Goal: Task Accomplishment & Management: Manage account settings

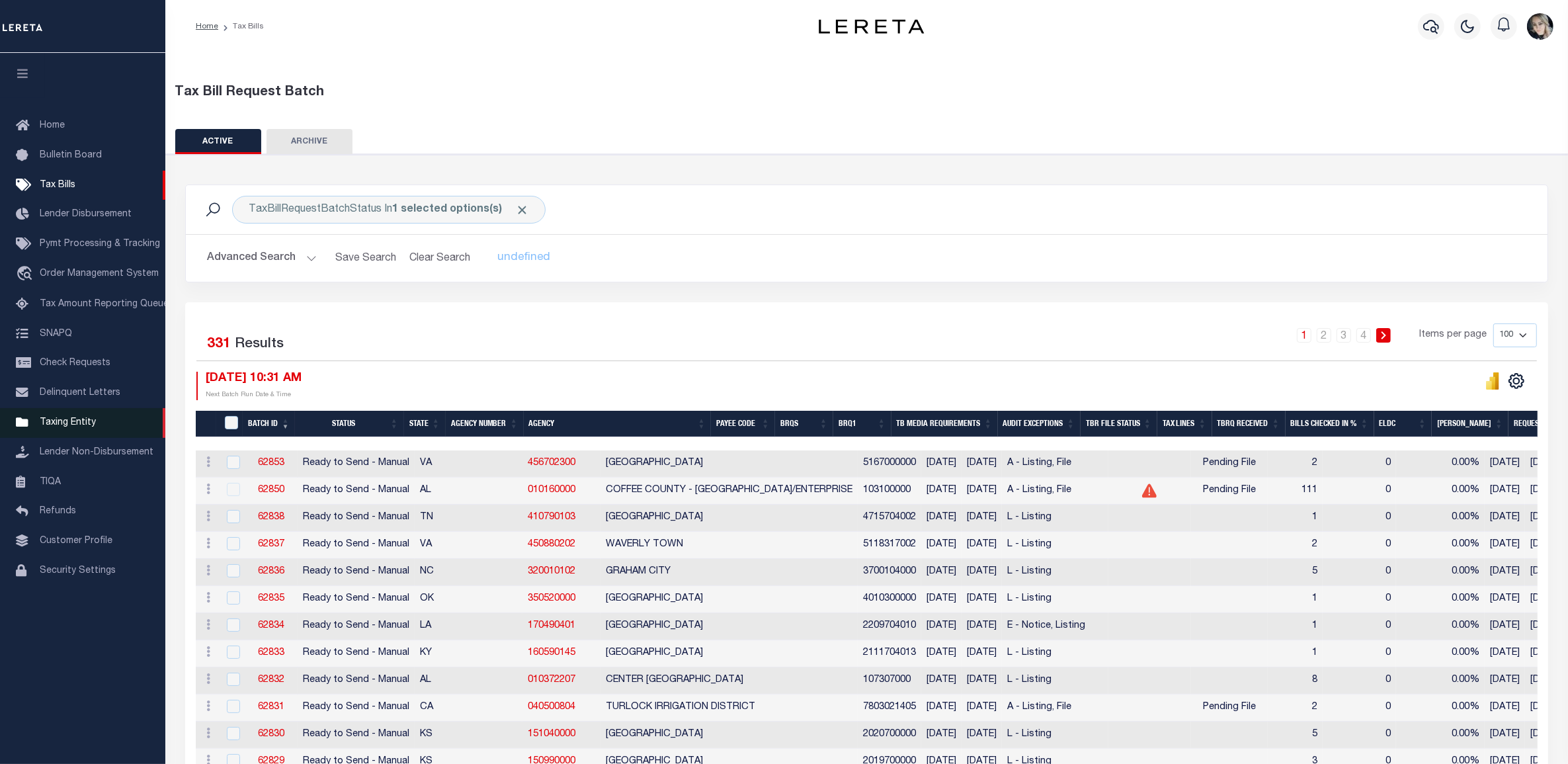
click at [53, 428] on span "Taxing Entity" at bounding box center [67, 423] width 56 height 10
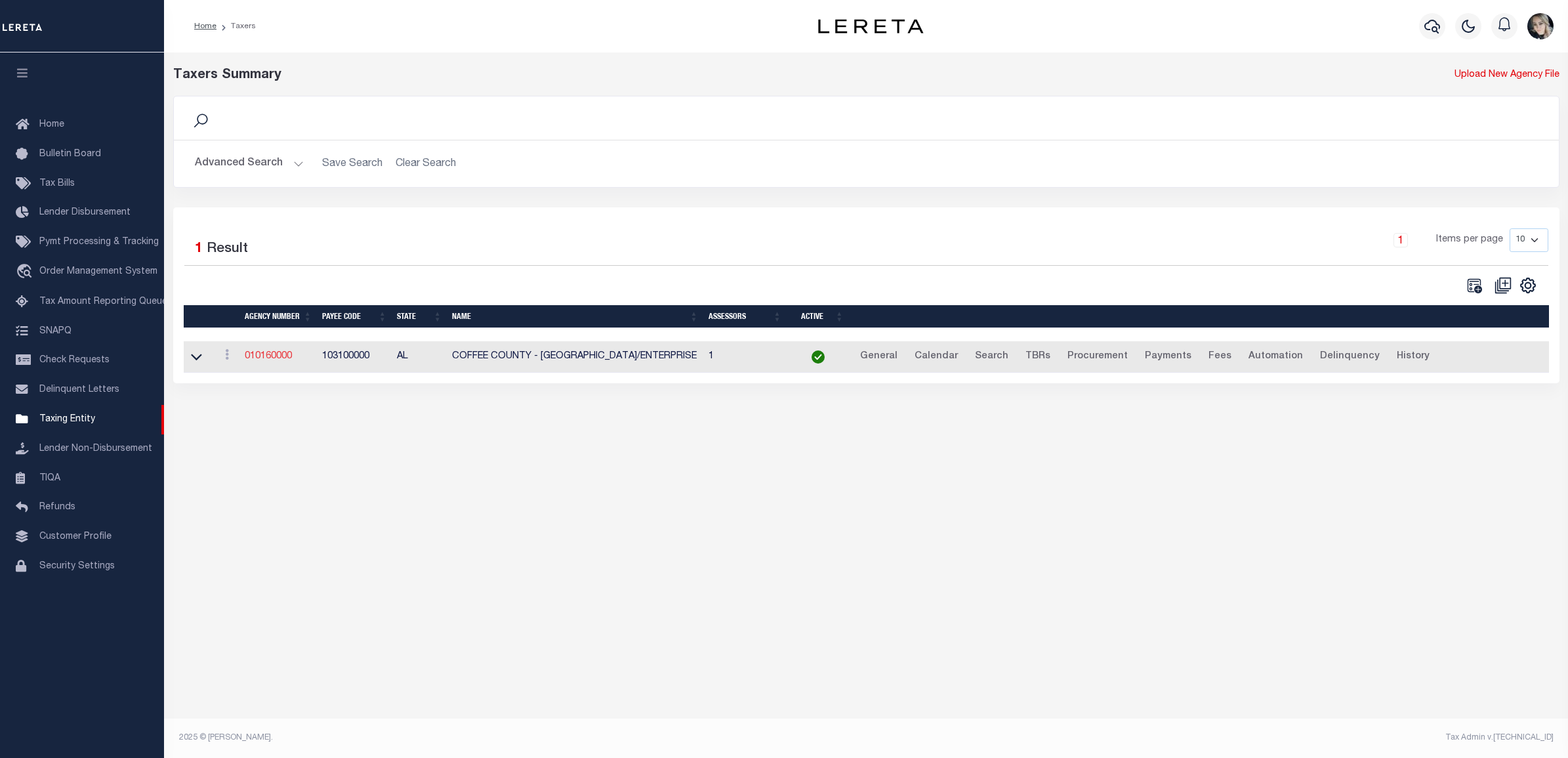
click at [288, 355] on link "010160000" at bounding box center [269, 356] width 47 height 9
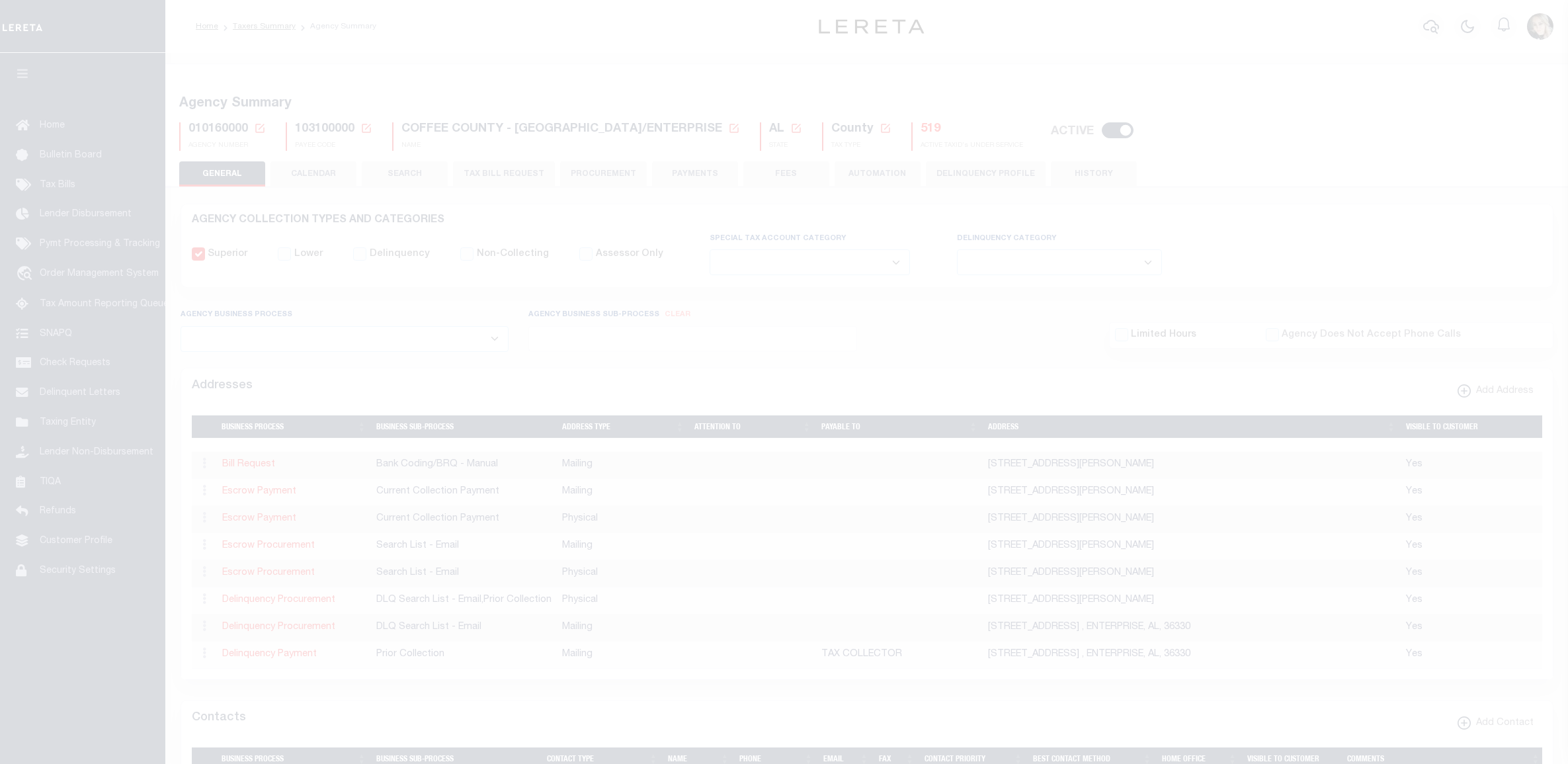
select select
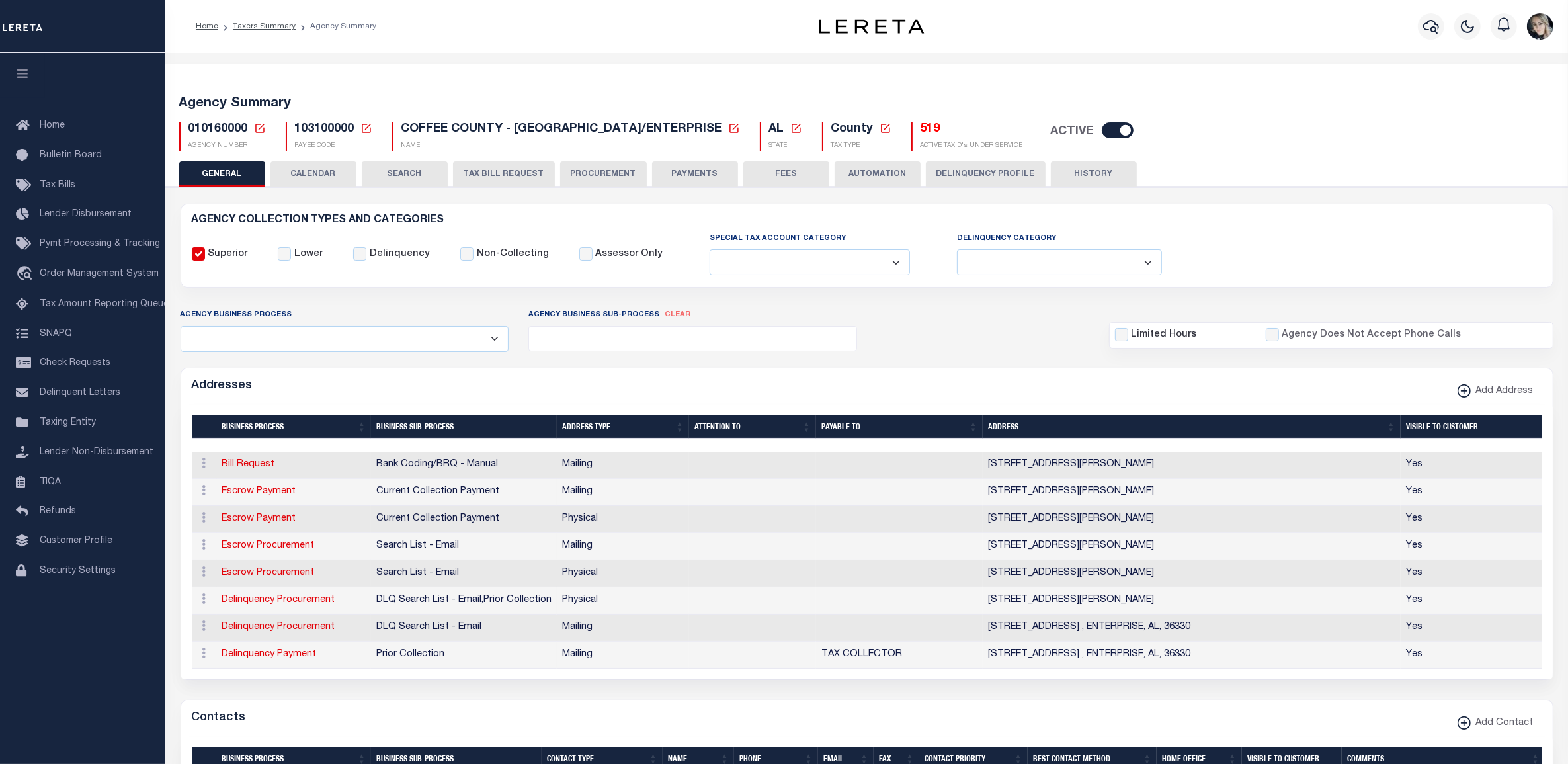
click at [262, 129] on icon at bounding box center [259, 128] width 12 height 12
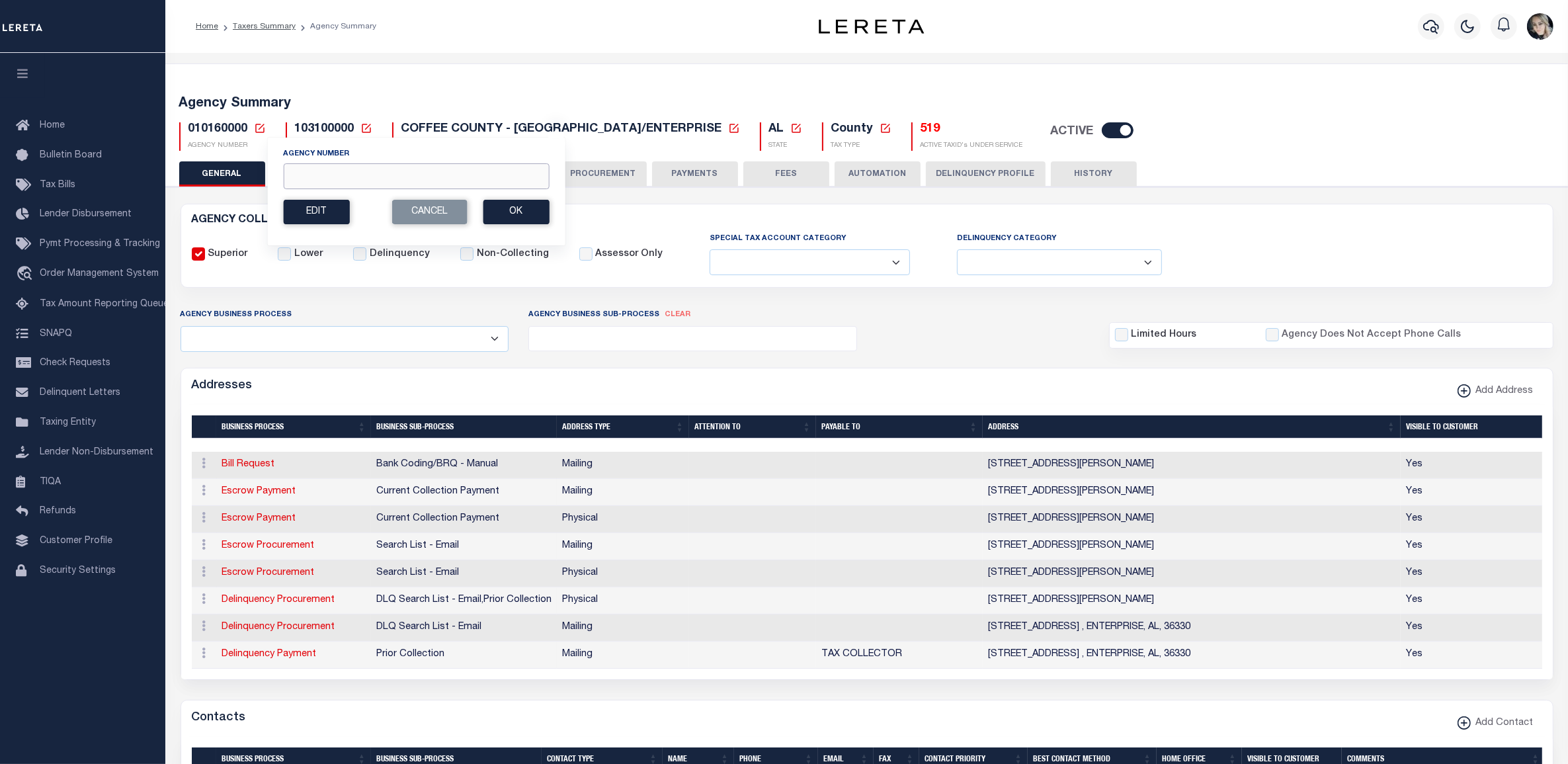
click at [355, 181] on input "Agency Number" at bounding box center [416, 176] width 266 height 26
paste input "060020234"
type input "060020234"
click at [503, 217] on button "Ok" at bounding box center [516, 212] width 66 height 25
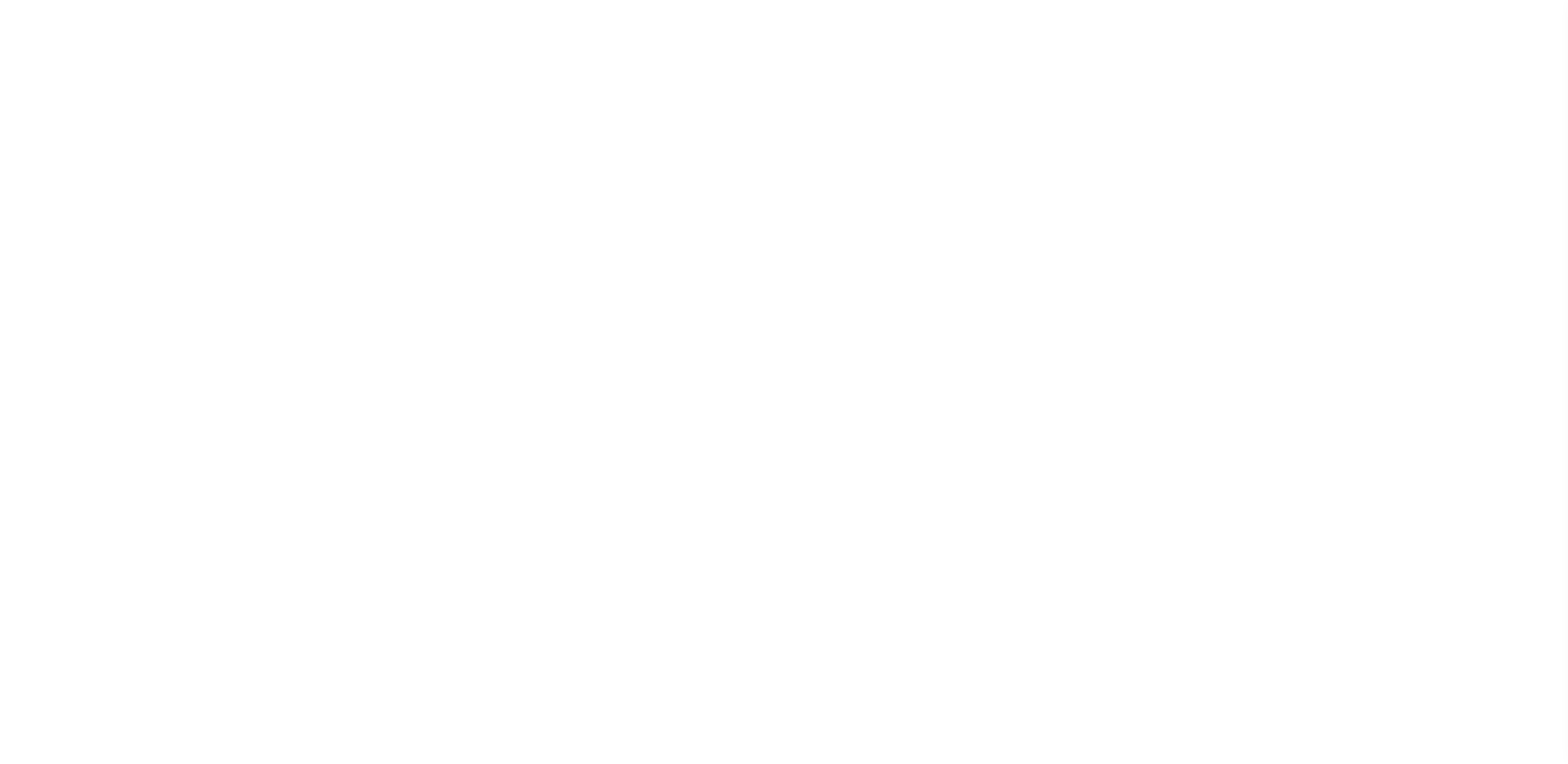
select select
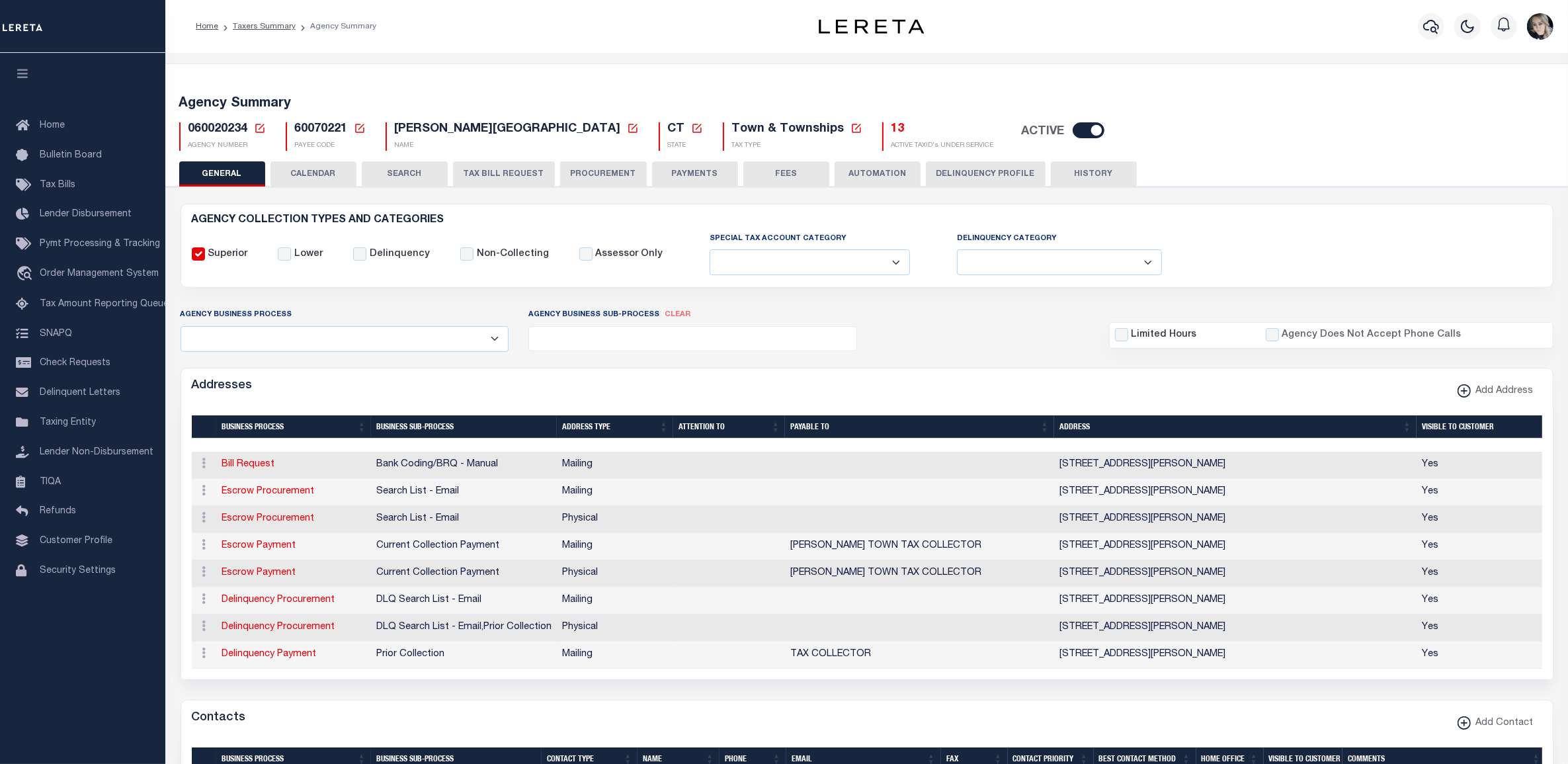
click at [862, 171] on button "AUTOMATION" at bounding box center [878, 174] width 85 height 25
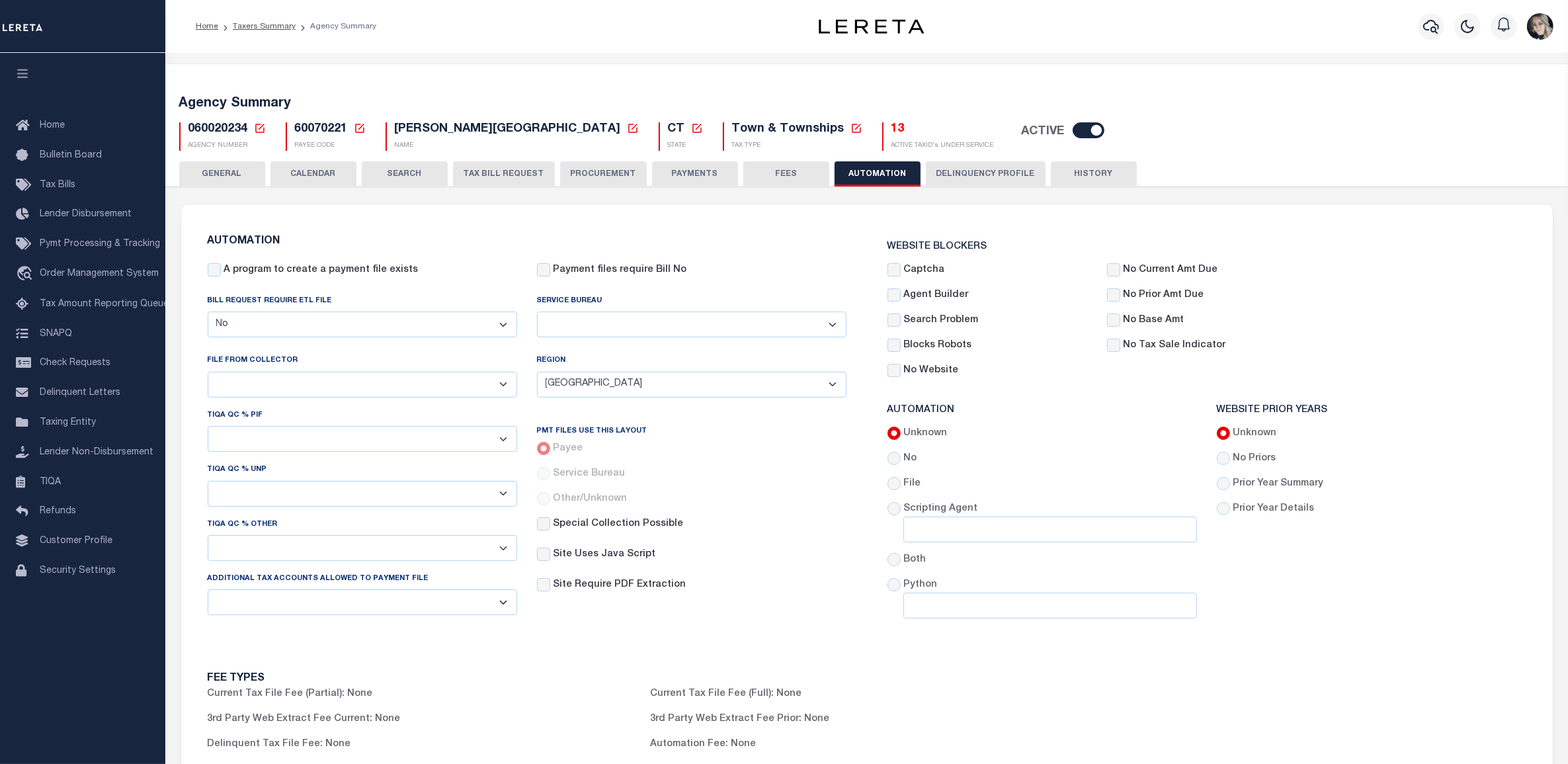
click at [257, 130] on icon at bounding box center [259, 128] width 12 height 12
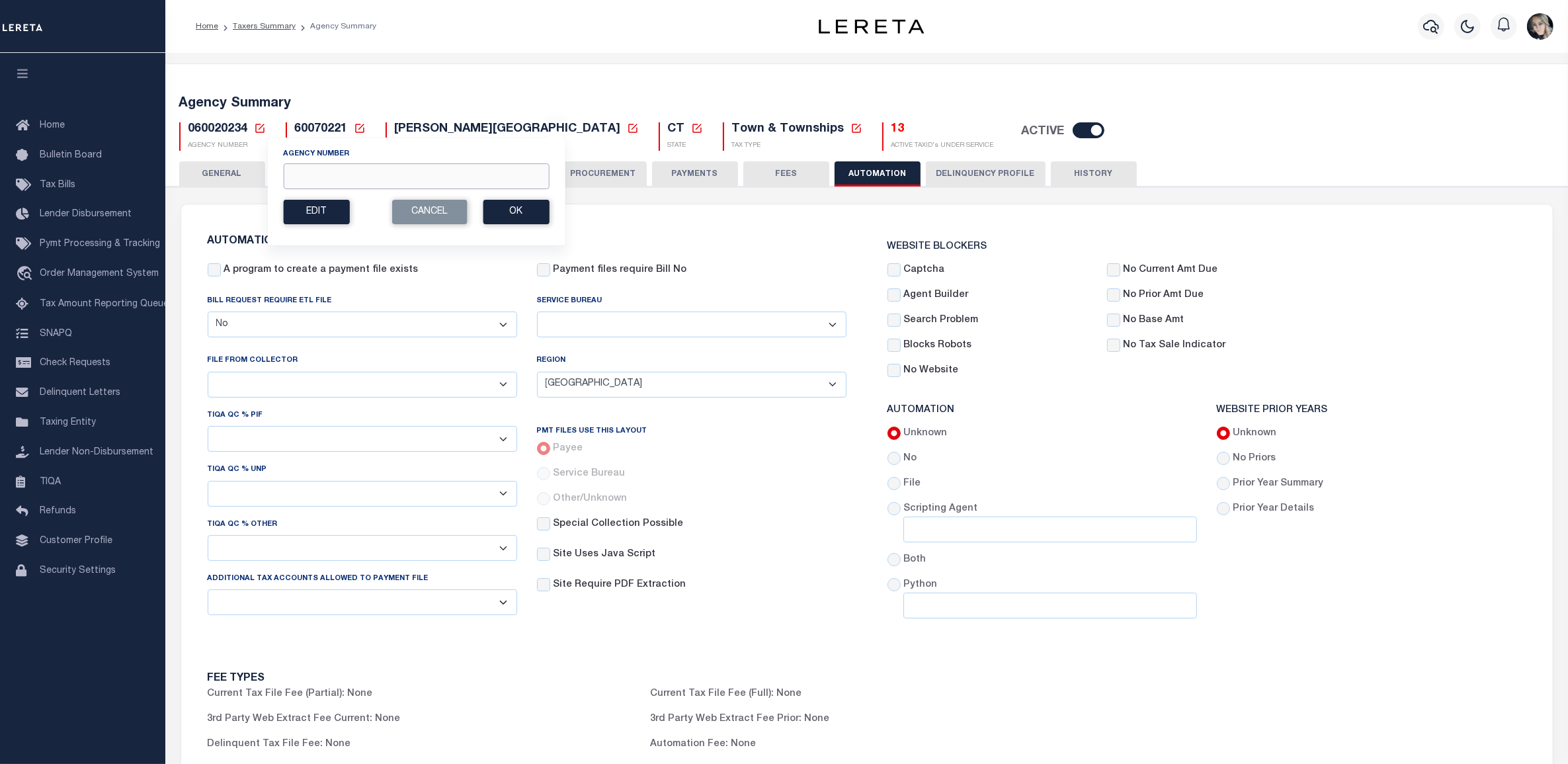
click at [372, 185] on input "Agency Number" at bounding box center [416, 176] width 266 height 26
paste input "421780000"
type input "421780000"
click at [528, 219] on button "Ok" at bounding box center [516, 212] width 66 height 25
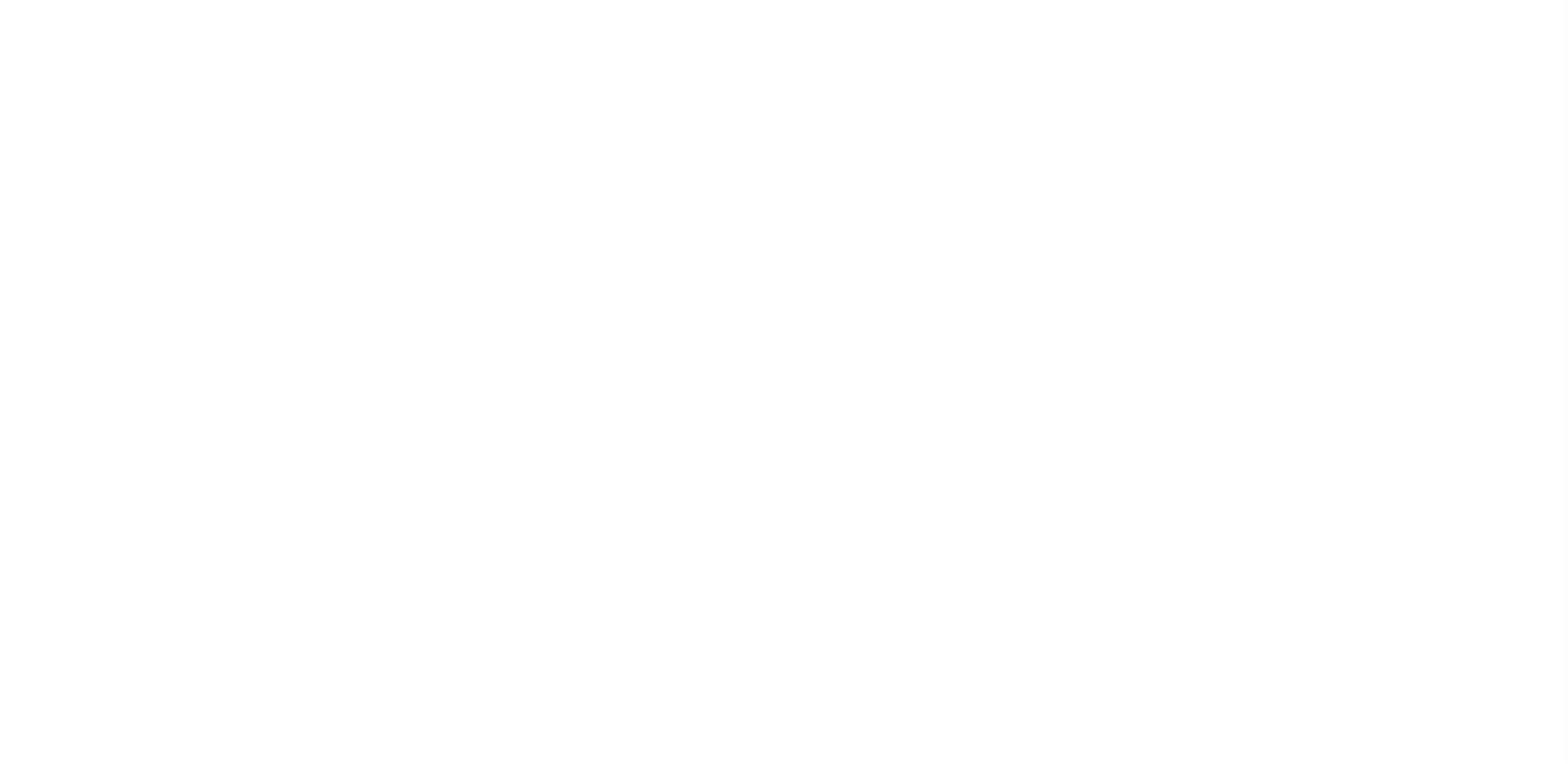
select select "4845343000"
select select "SOT"
select select "10"
select select "1"
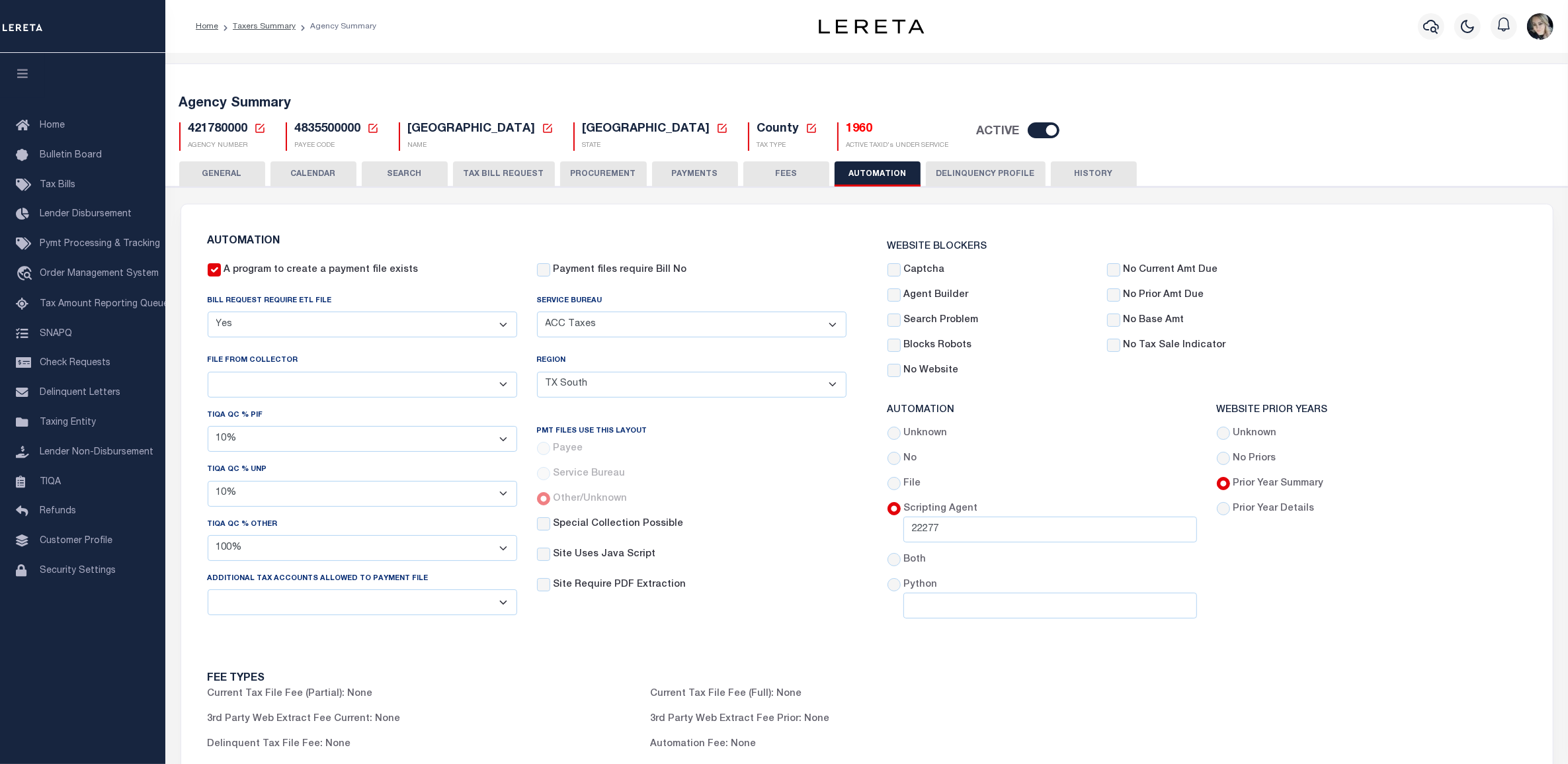
click at [473, 169] on button "TAX BILL REQUEST" at bounding box center [503, 174] width 102 height 25
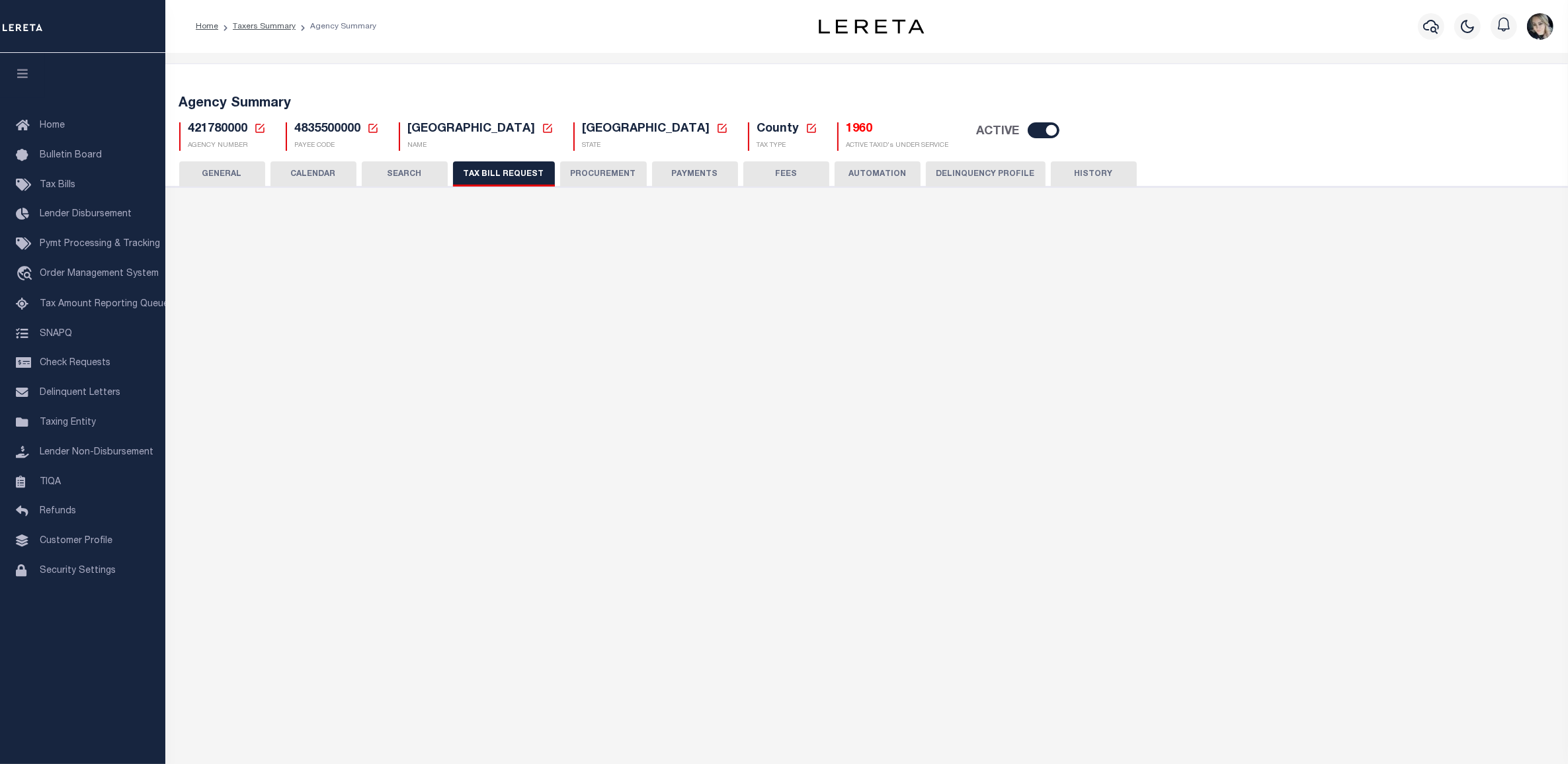
select select "27"
select select "22"
select select "true"
select select "14"
select select "1"
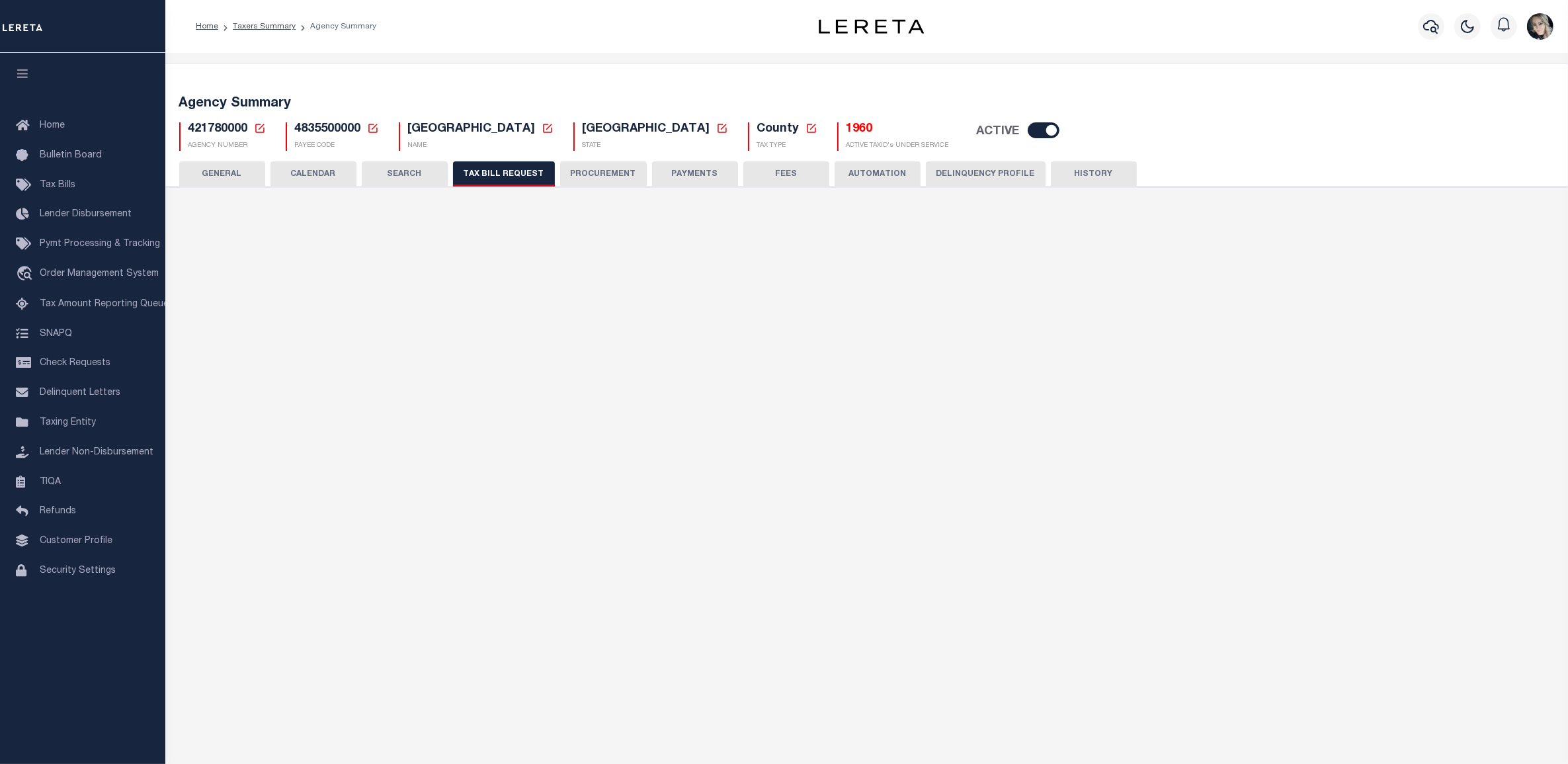
type input "420250"
select select
select select "4845343000"
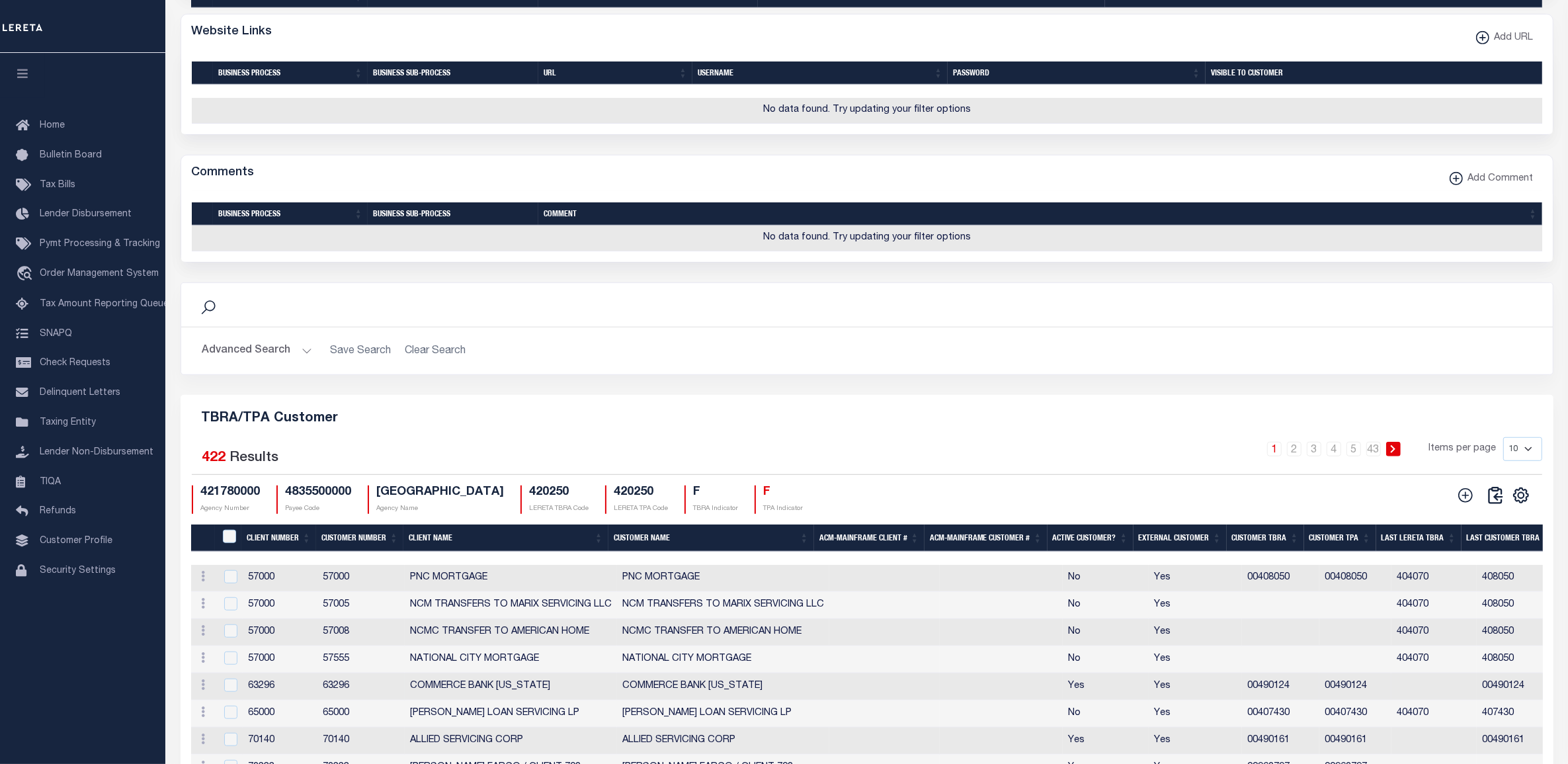
scroll to position [1470, 0]
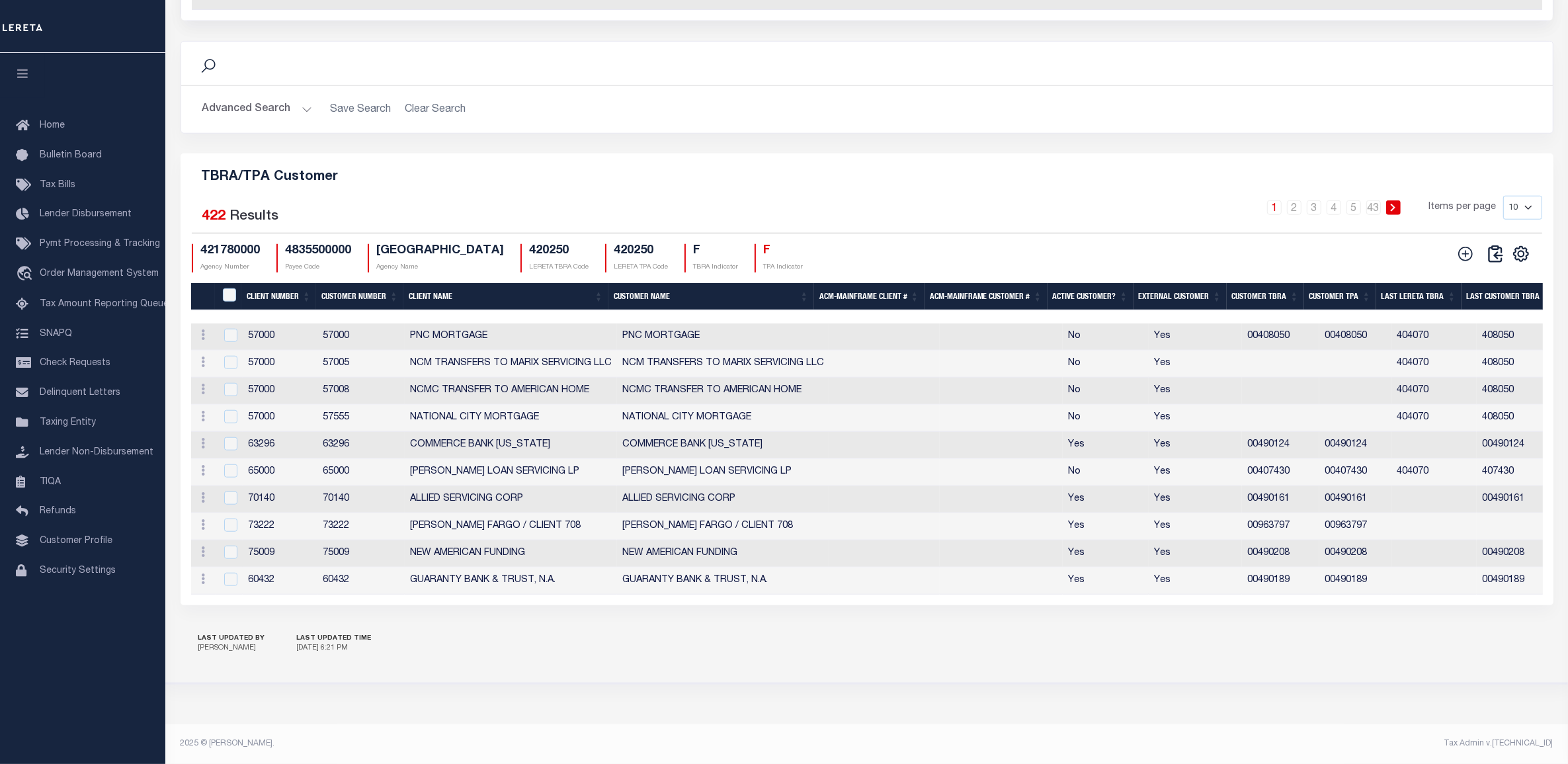
click at [252, 97] on button "Advanced Search" at bounding box center [257, 109] width 110 height 26
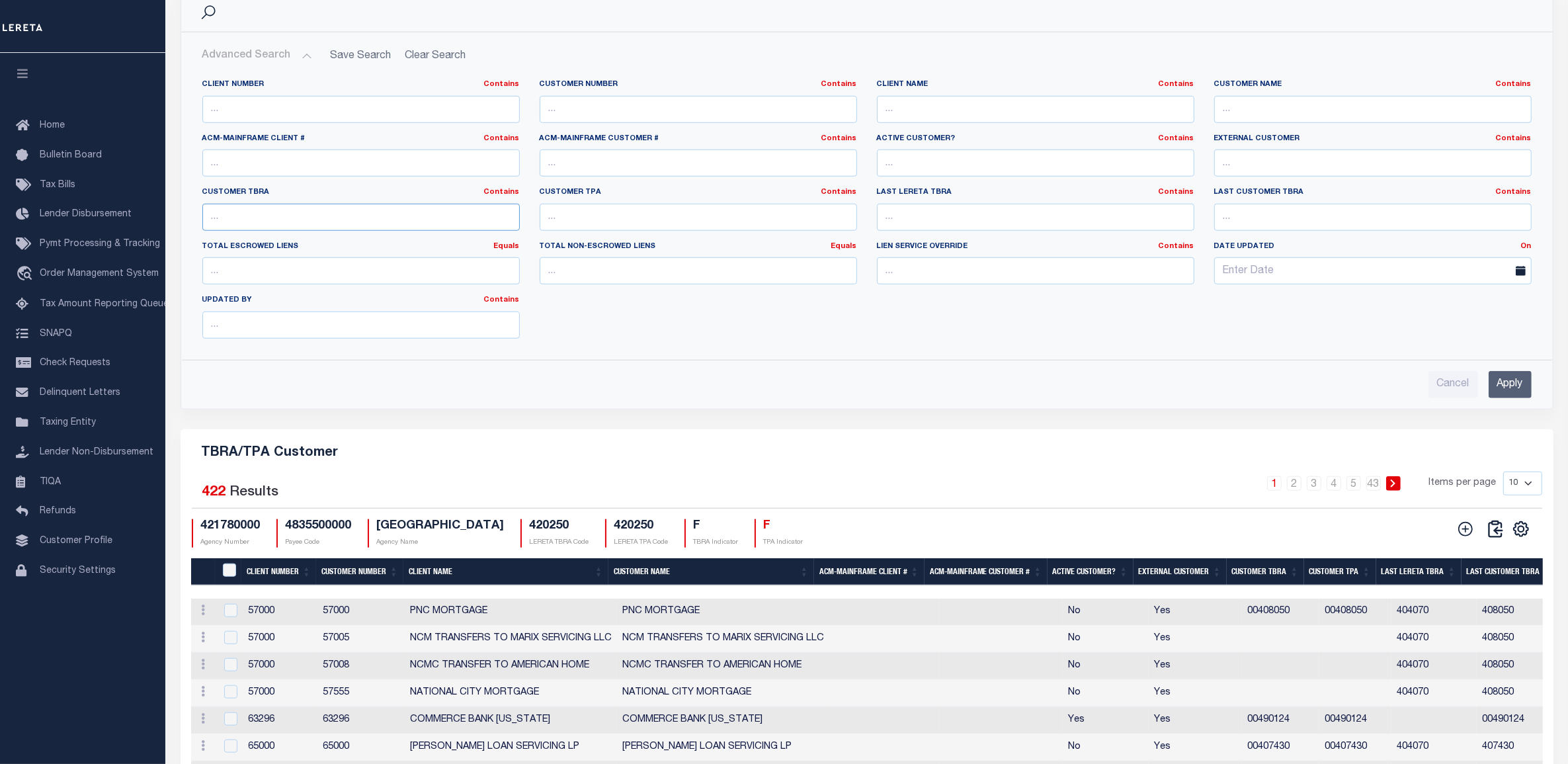
click at [284, 231] on input "text" at bounding box center [361, 217] width 317 height 28
type input "420250"
click at [1514, 398] on input "Apply" at bounding box center [1509, 385] width 43 height 28
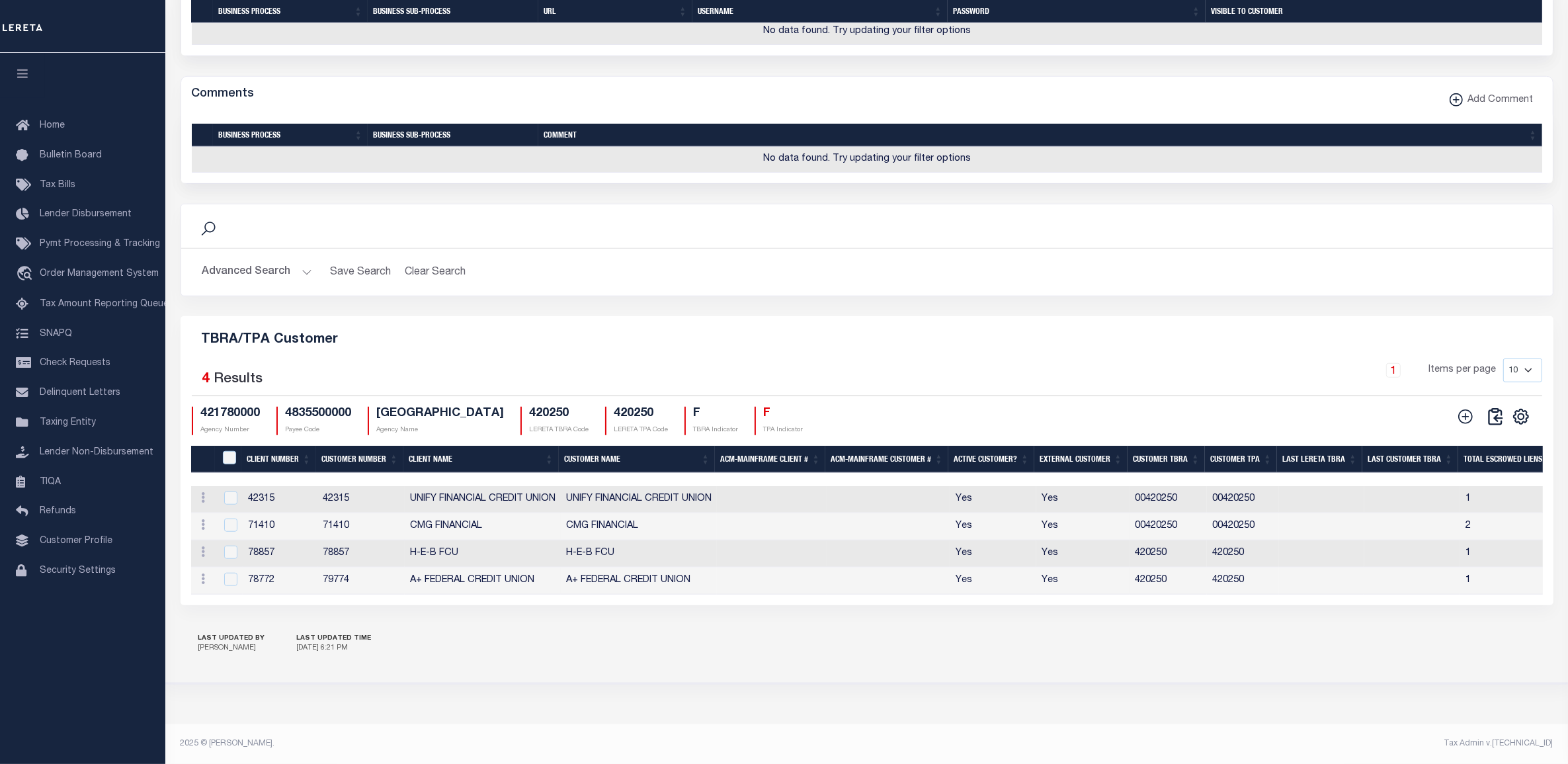
scroll to position [1293, 0]
click at [567, 329] on h5 "TBRA/TPA Customer" at bounding box center [866, 337] width 1351 height 21
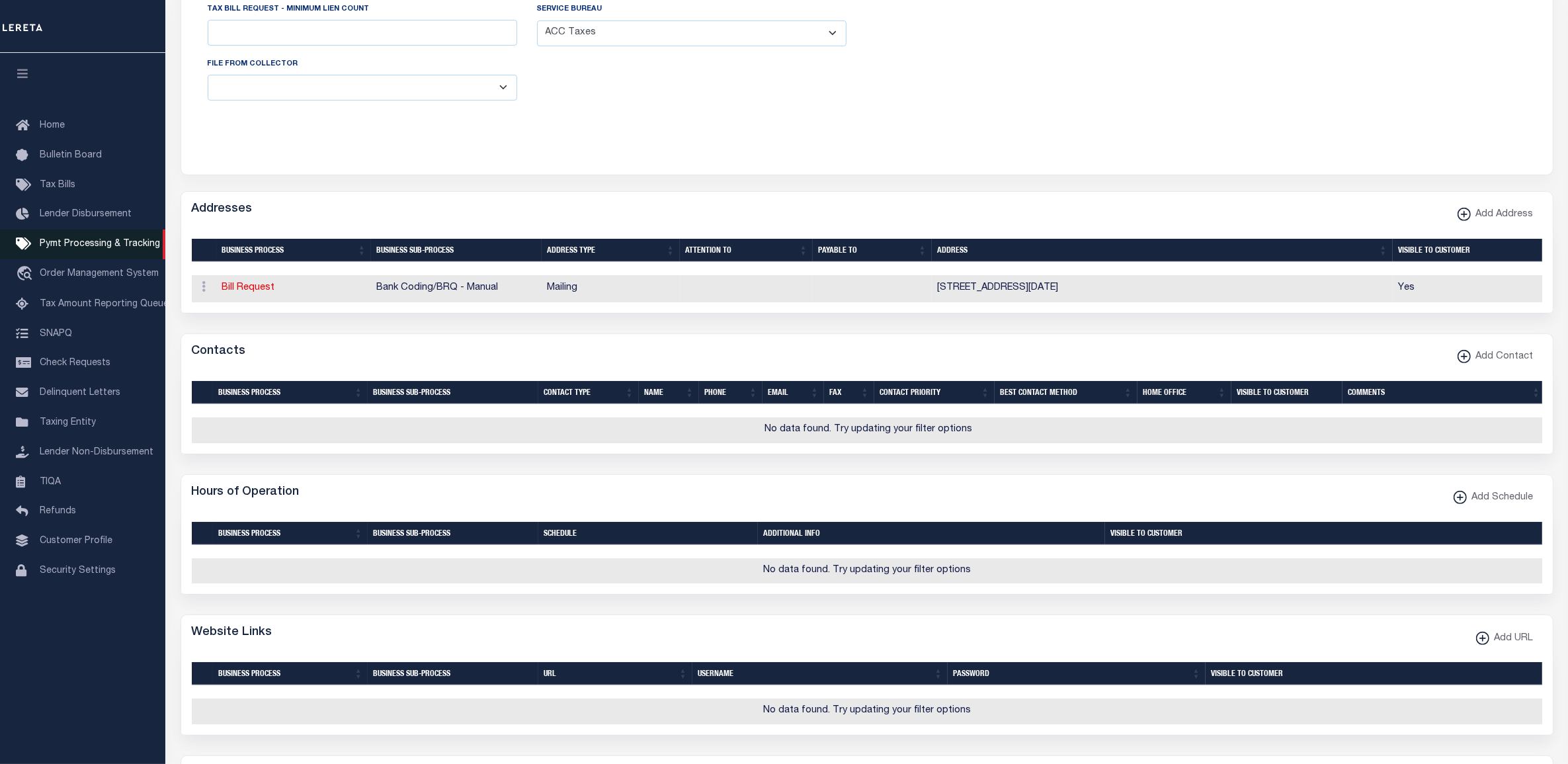
scroll to position [0, 0]
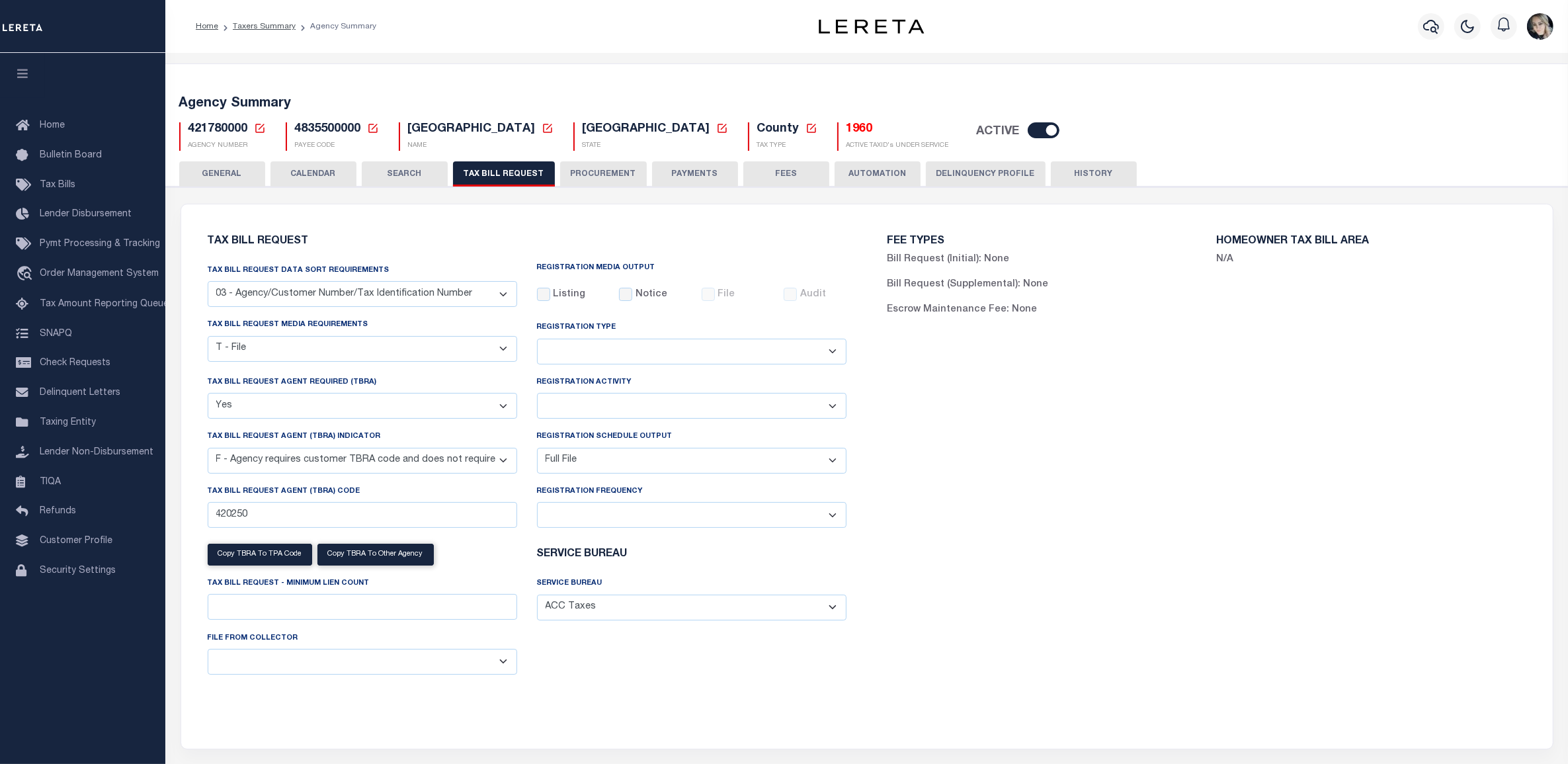
click at [742, 110] on h5 "Agency Summary" at bounding box center [867, 104] width 1375 height 16
click at [846, 125] on h5 "1960" at bounding box center [897, 129] width 103 height 14
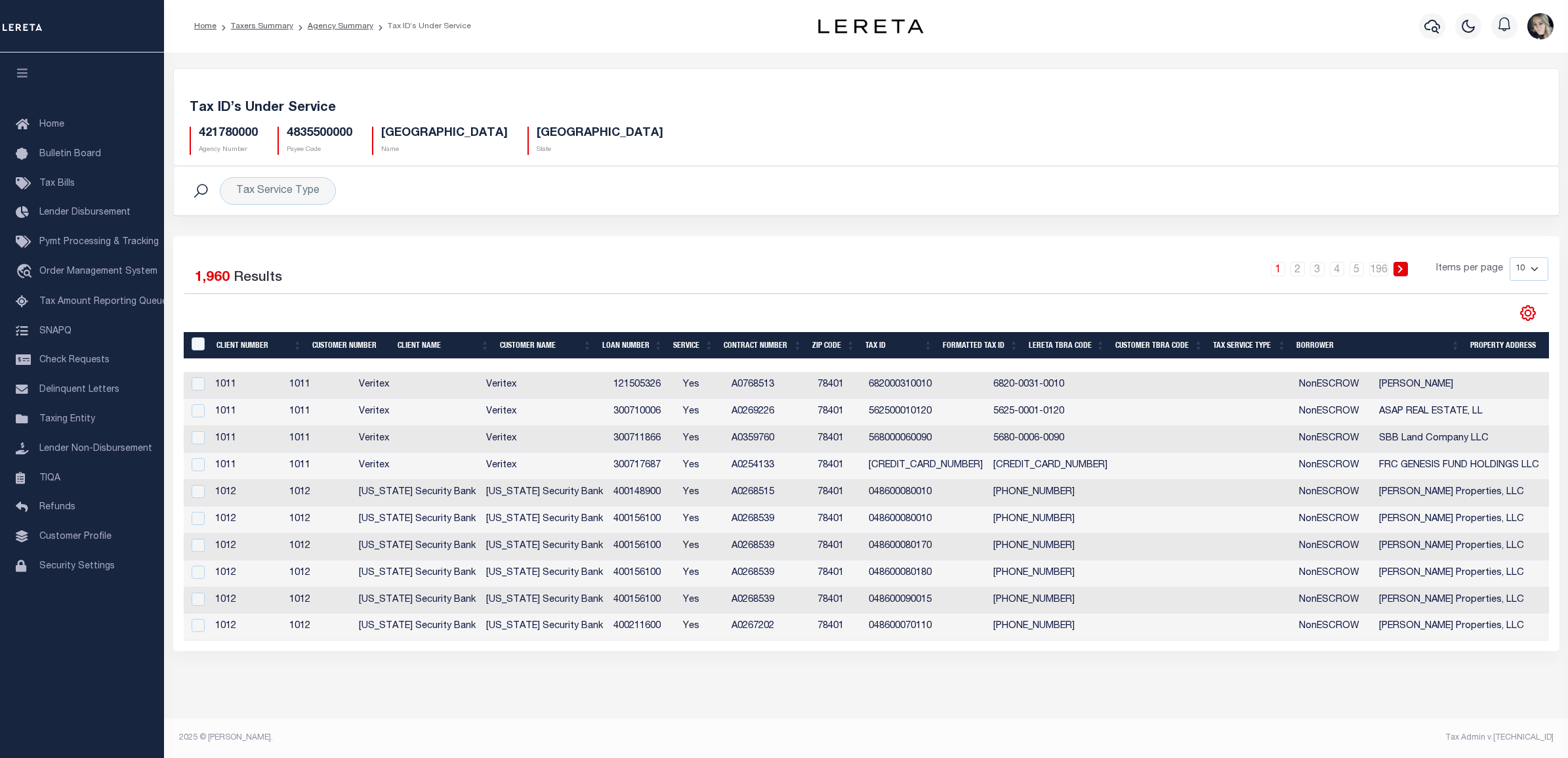
click at [1531, 320] on icon "" at bounding box center [1527, 313] width 17 height 17
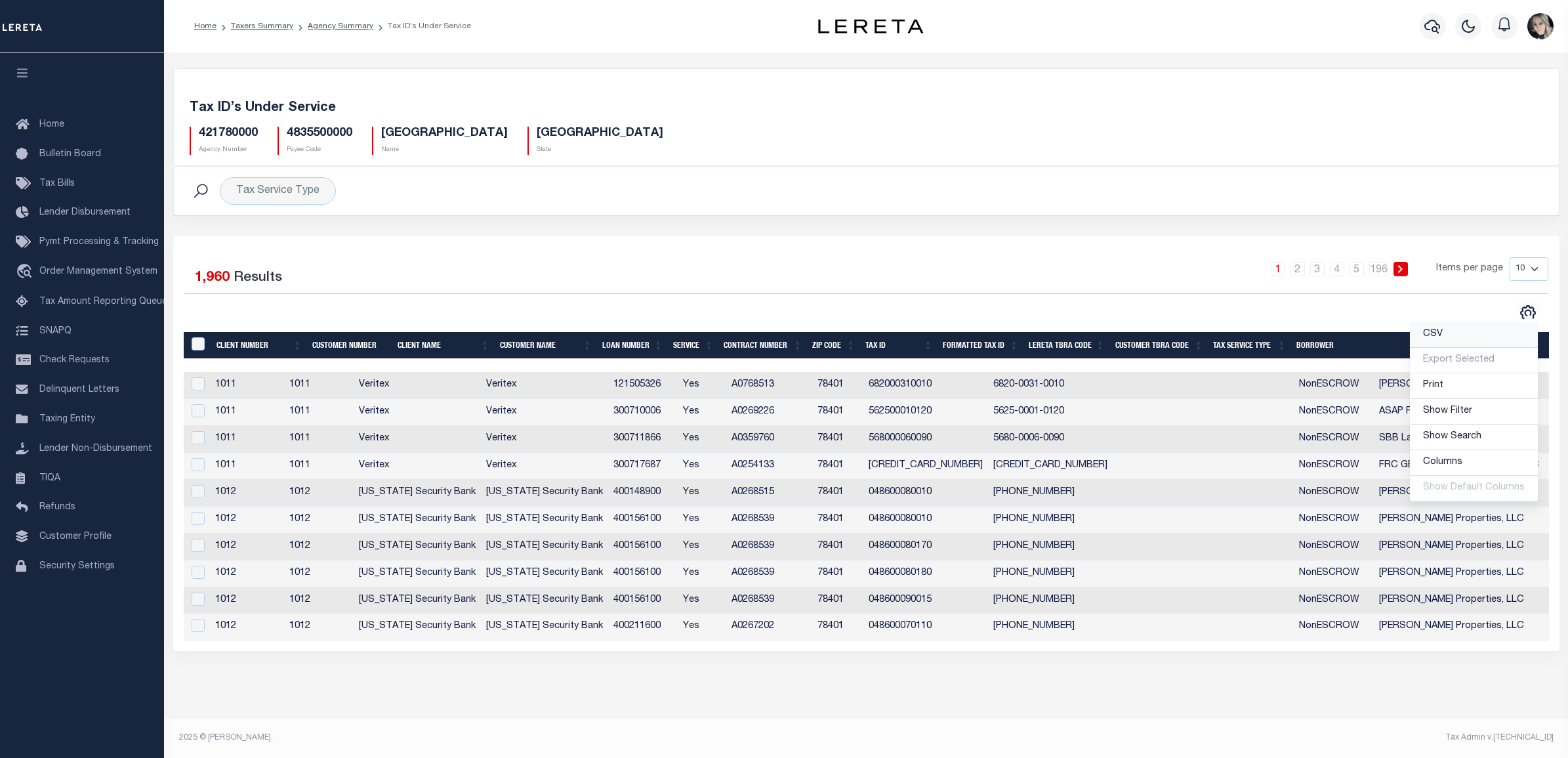
click at [1433, 336] on span "CSV" at bounding box center [1432, 334] width 20 height 9
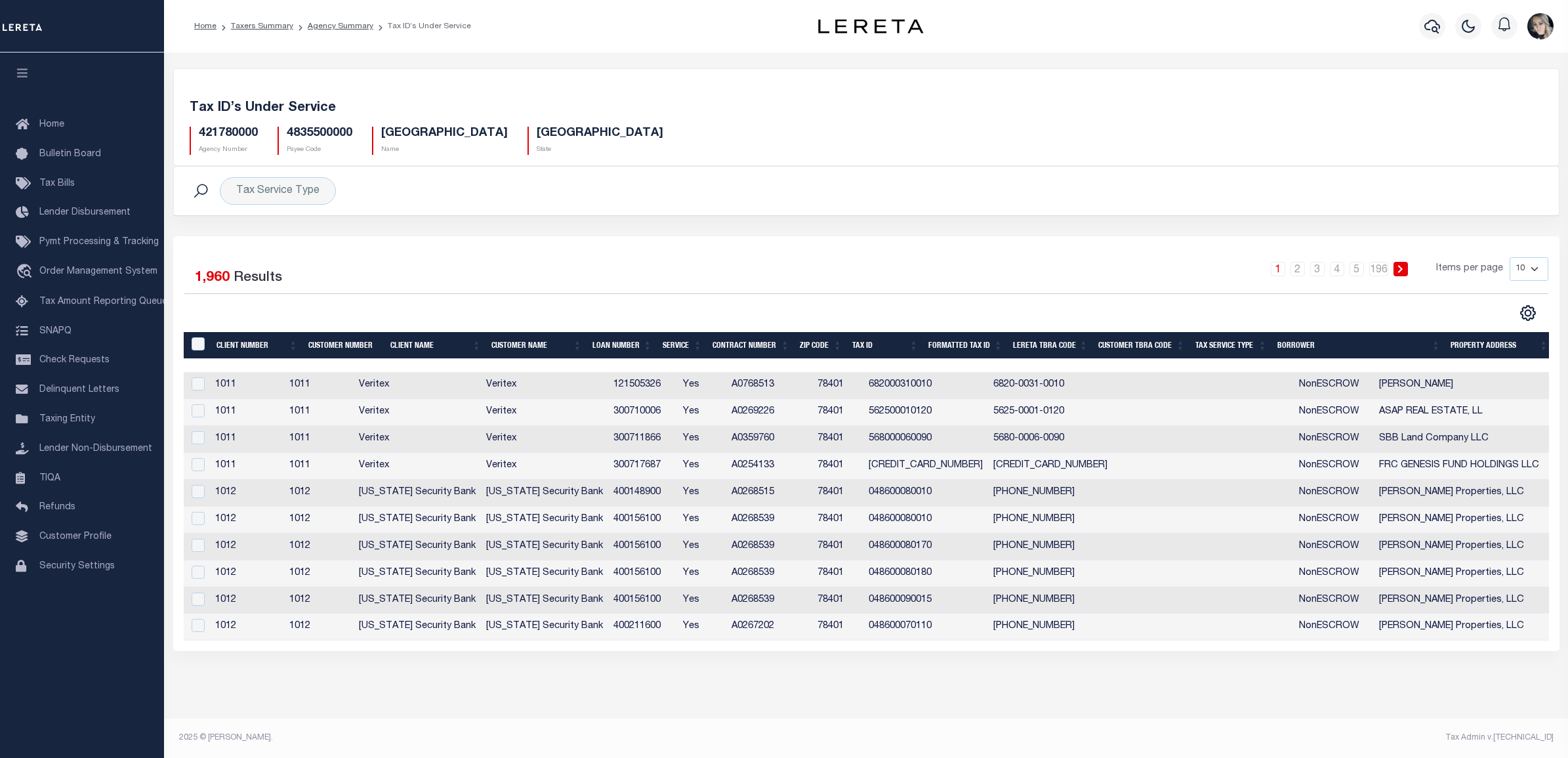
click at [713, 271] on div "1 2 3 4 5 … 196 Items per page 10 25 50 100" at bounding box center [1038, 274] width 1018 height 34
click at [981, 267] on div "1 2 3 4 5 … 196 Items per page 10 25 50 100" at bounding box center [1038, 274] width 1018 height 34
